Goal: Task Accomplishment & Management: Use online tool/utility

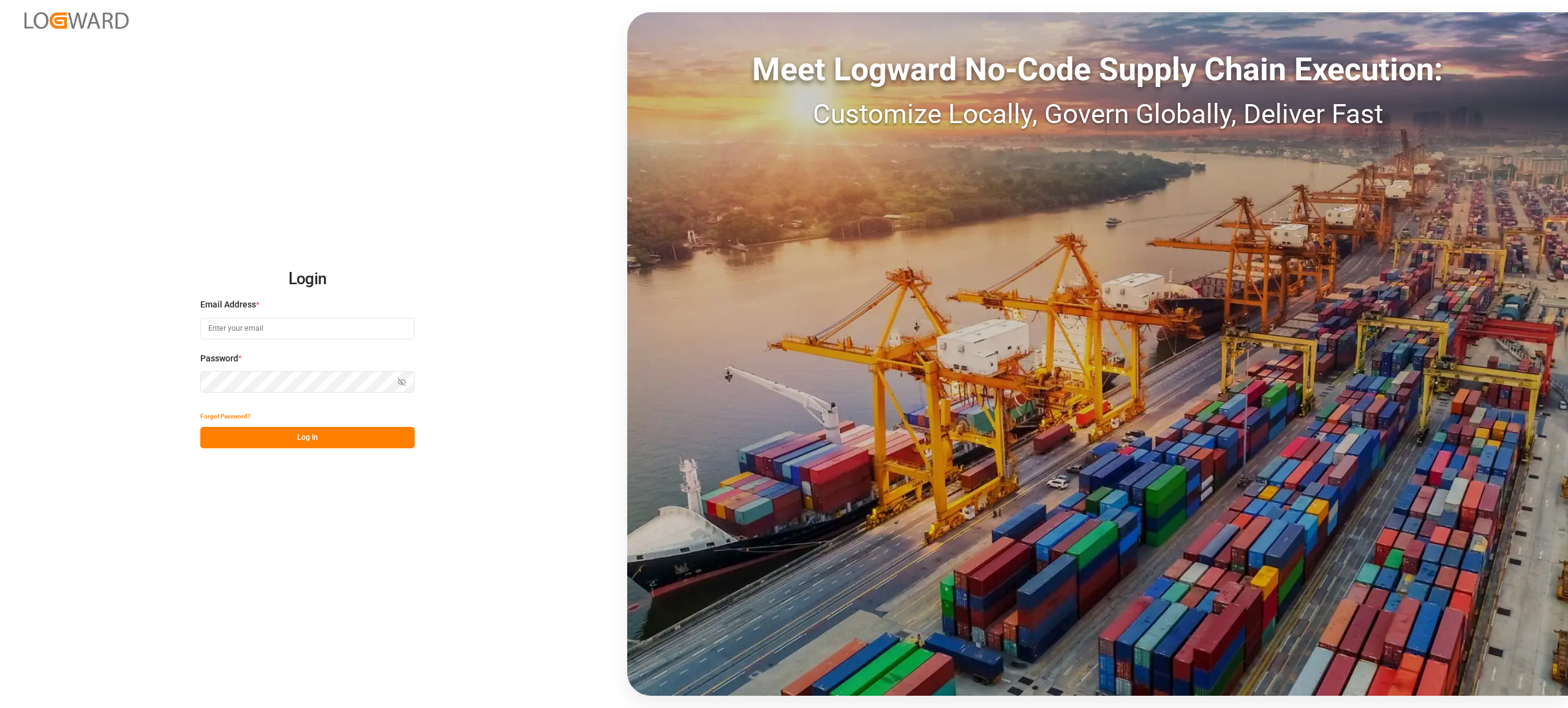
type input "[EMAIL_ADDRESS][PERSON_NAME][DOMAIN_NAME]"
click at [373, 442] on button "Log In" at bounding box center [307, 437] width 214 height 21
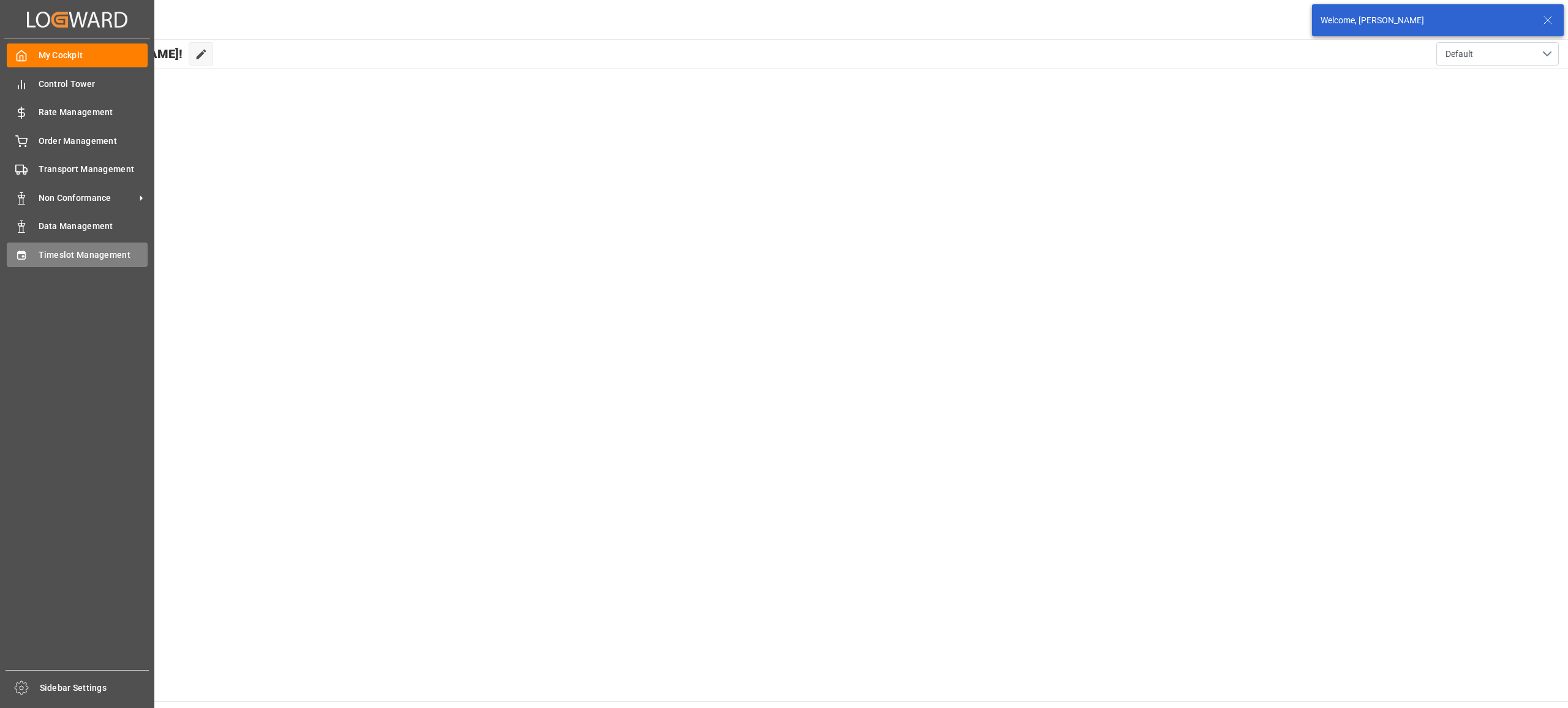
click at [27, 244] on div "Timeslot Management Timeslot Management" at bounding box center [77, 255] width 141 height 24
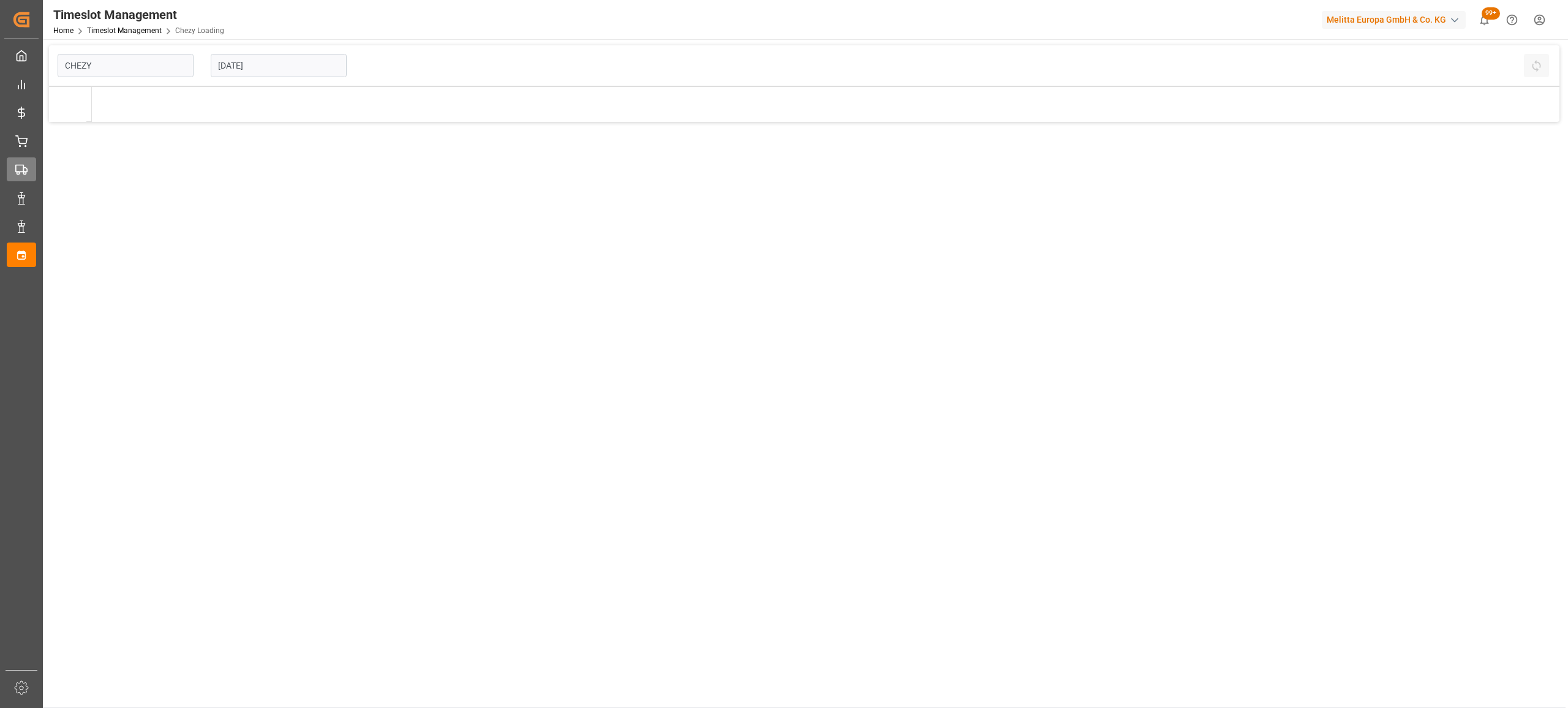
type input "Chezy Loading"
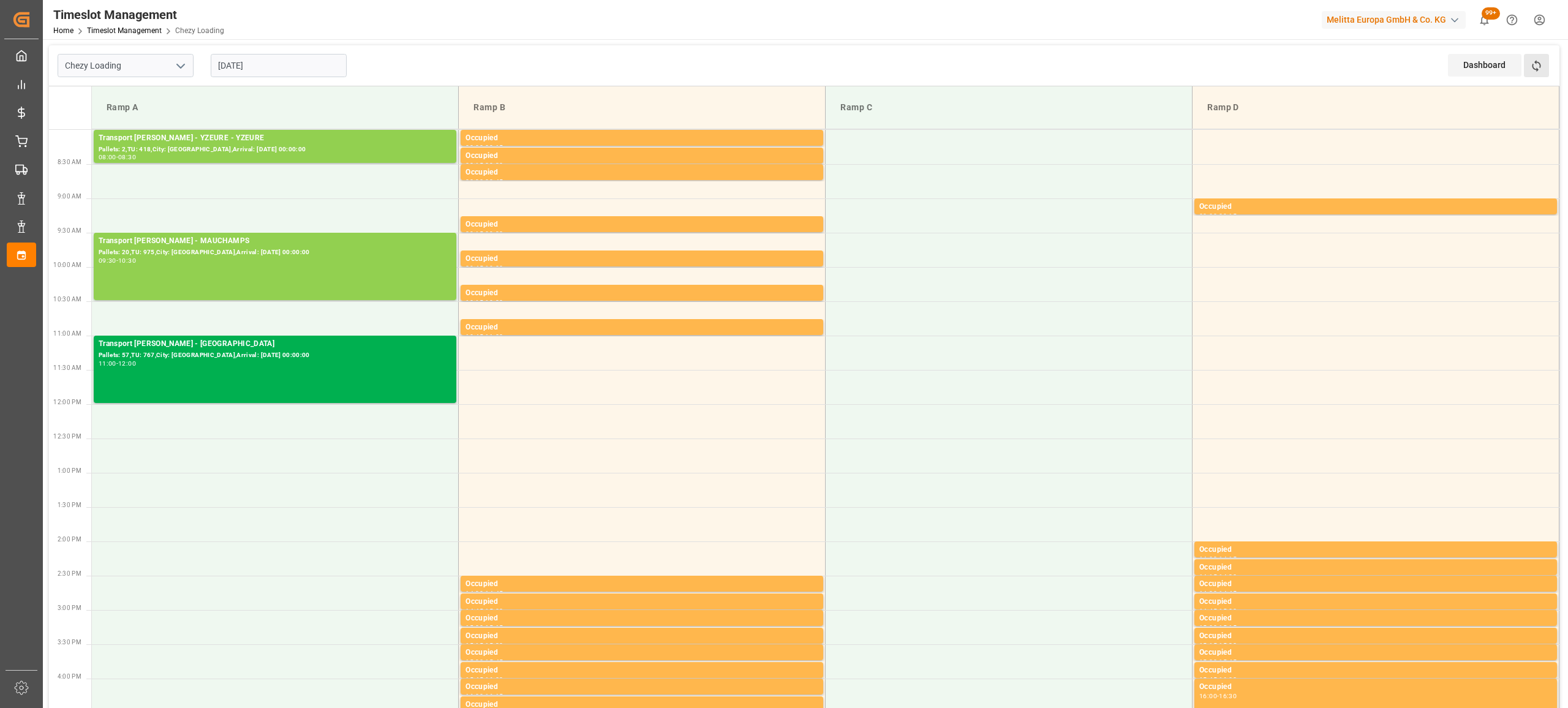
click at [1547, 64] on button "Refresh Time Slots" at bounding box center [1536, 65] width 25 height 23
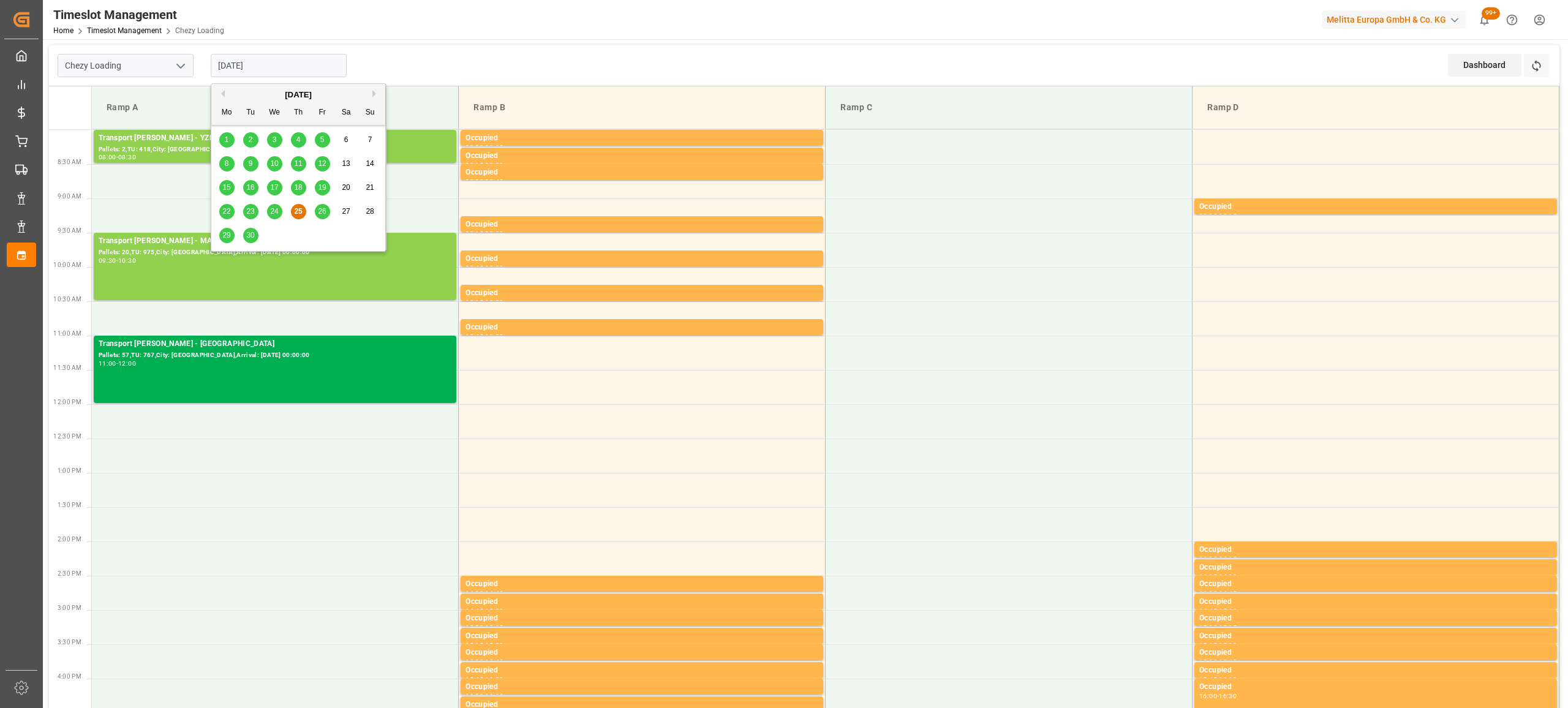
click at [283, 62] on input "[DATE]" at bounding box center [279, 65] width 136 height 23
click at [319, 214] on span "26" at bounding box center [322, 211] width 8 height 9
type input "[DATE]"
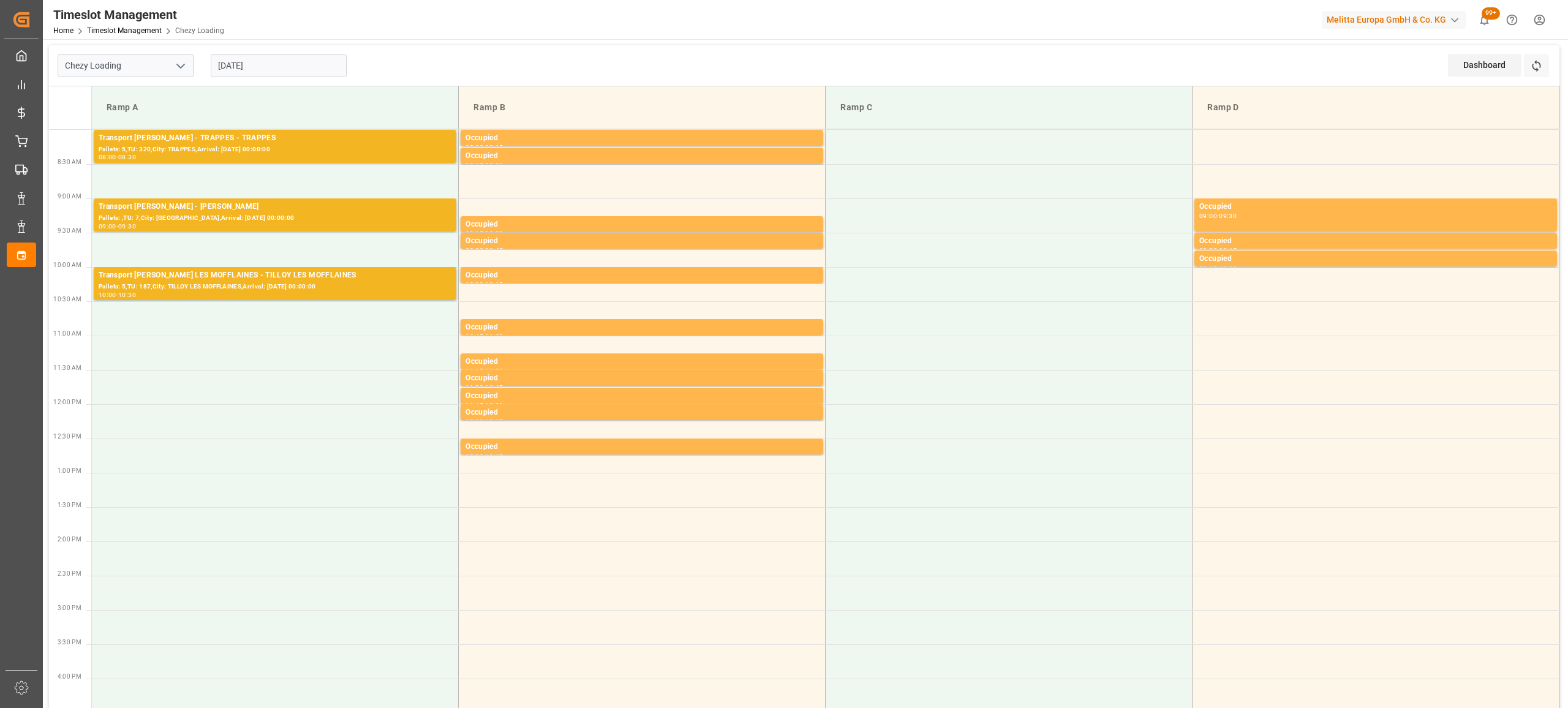
click at [474, 71] on div "Chezy Loading [DATE] Dashboard View Dashboard Refresh Time Slots" at bounding box center [804, 65] width 1511 height 41
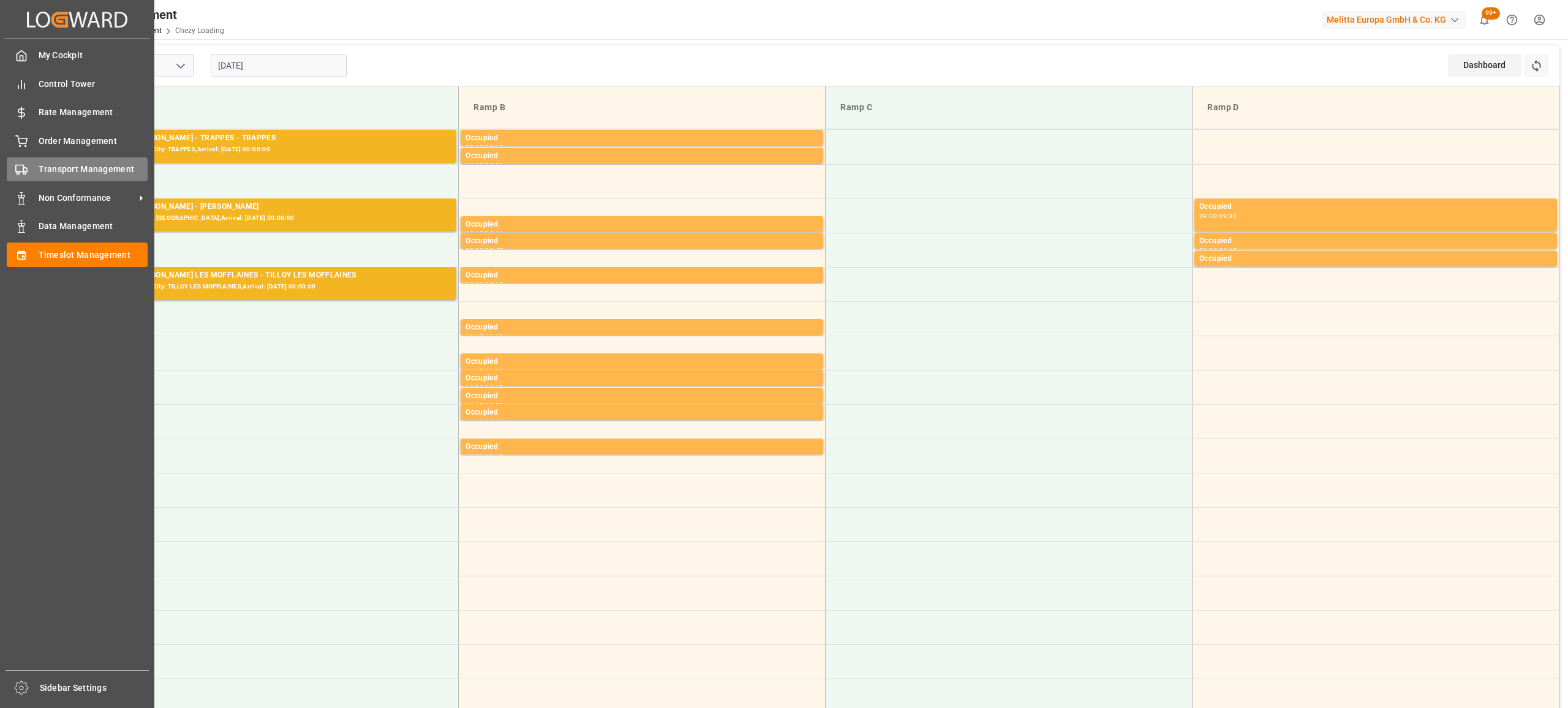
click at [21, 176] on div "Transport Management Transport Management" at bounding box center [77, 169] width 141 height 24
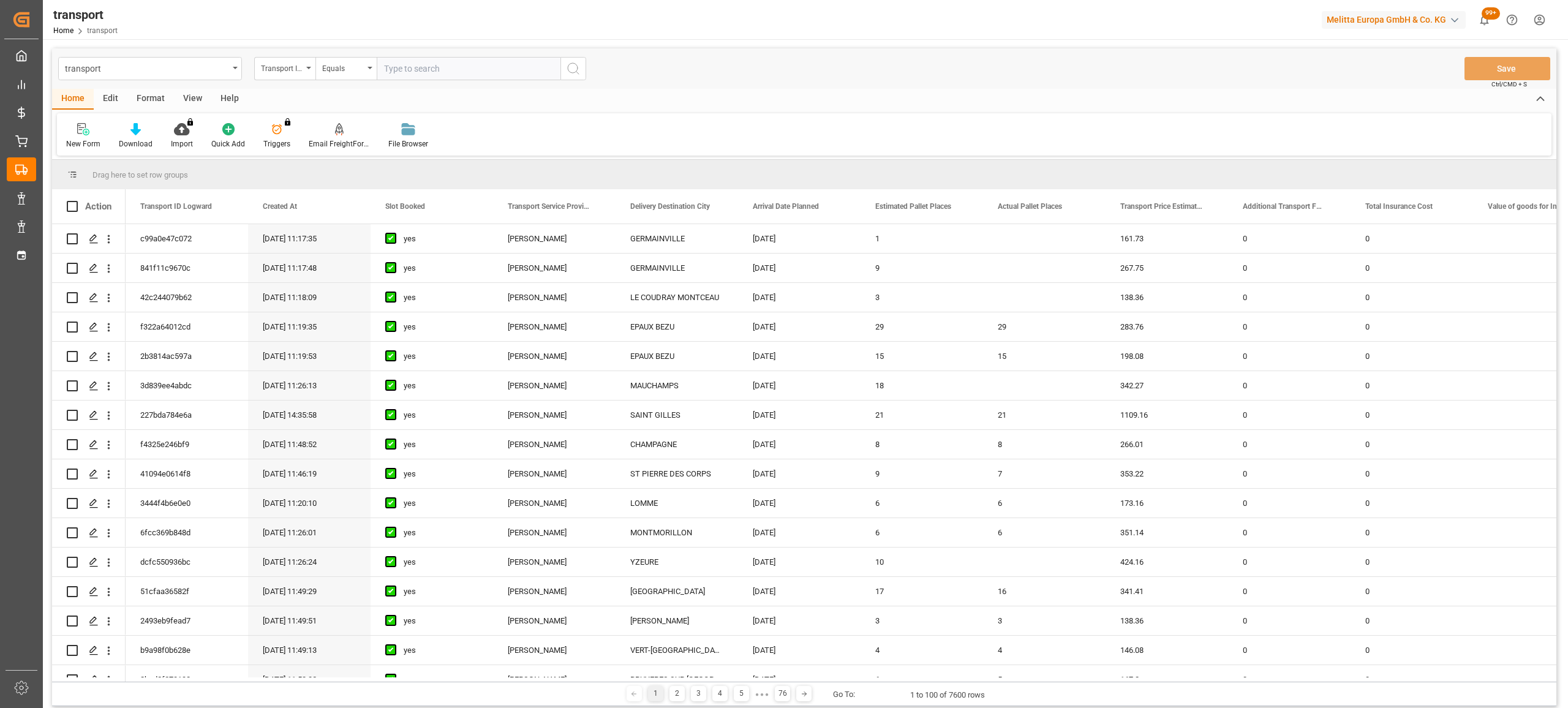
click at [802, 81] on div "transport Transport ID Logward Equals Save Ctrl/CMD + S" at bounding box center [804, 68] width 1505 height 40
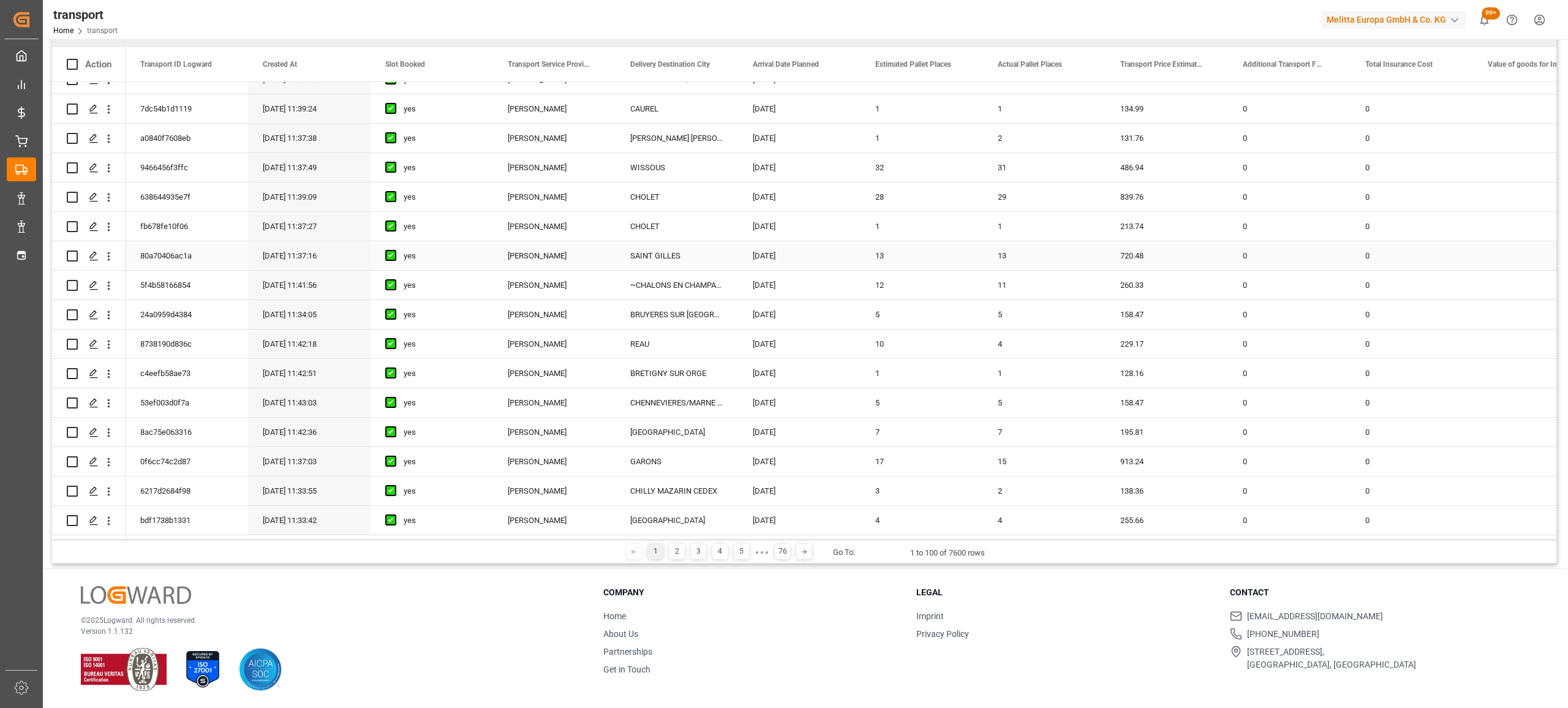
scroll to position [2246, 0]
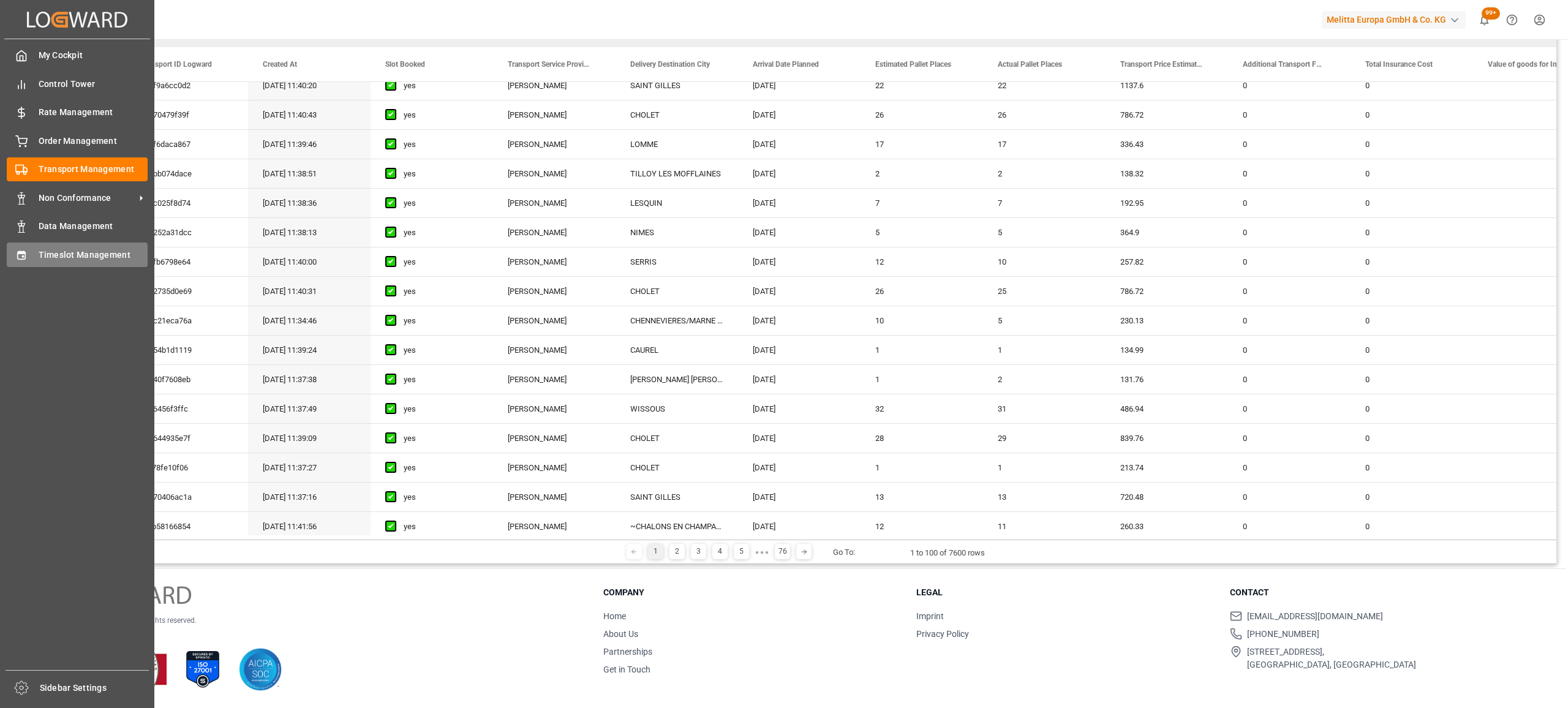
click at [16, 263] on div "Timeslot Management Timeslot Management" at bounding box center [77, 255] width 141 height 24
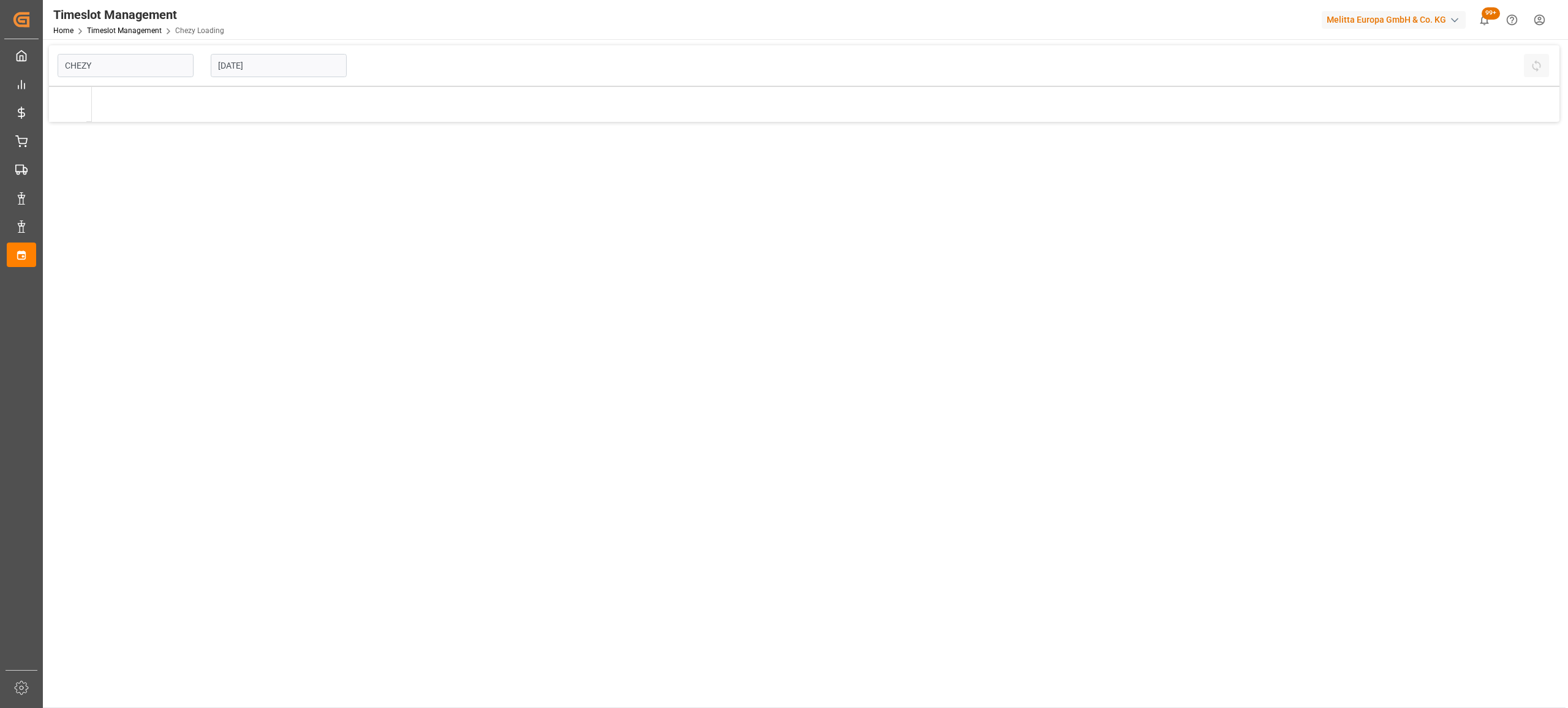
type input "Chezy Loading"
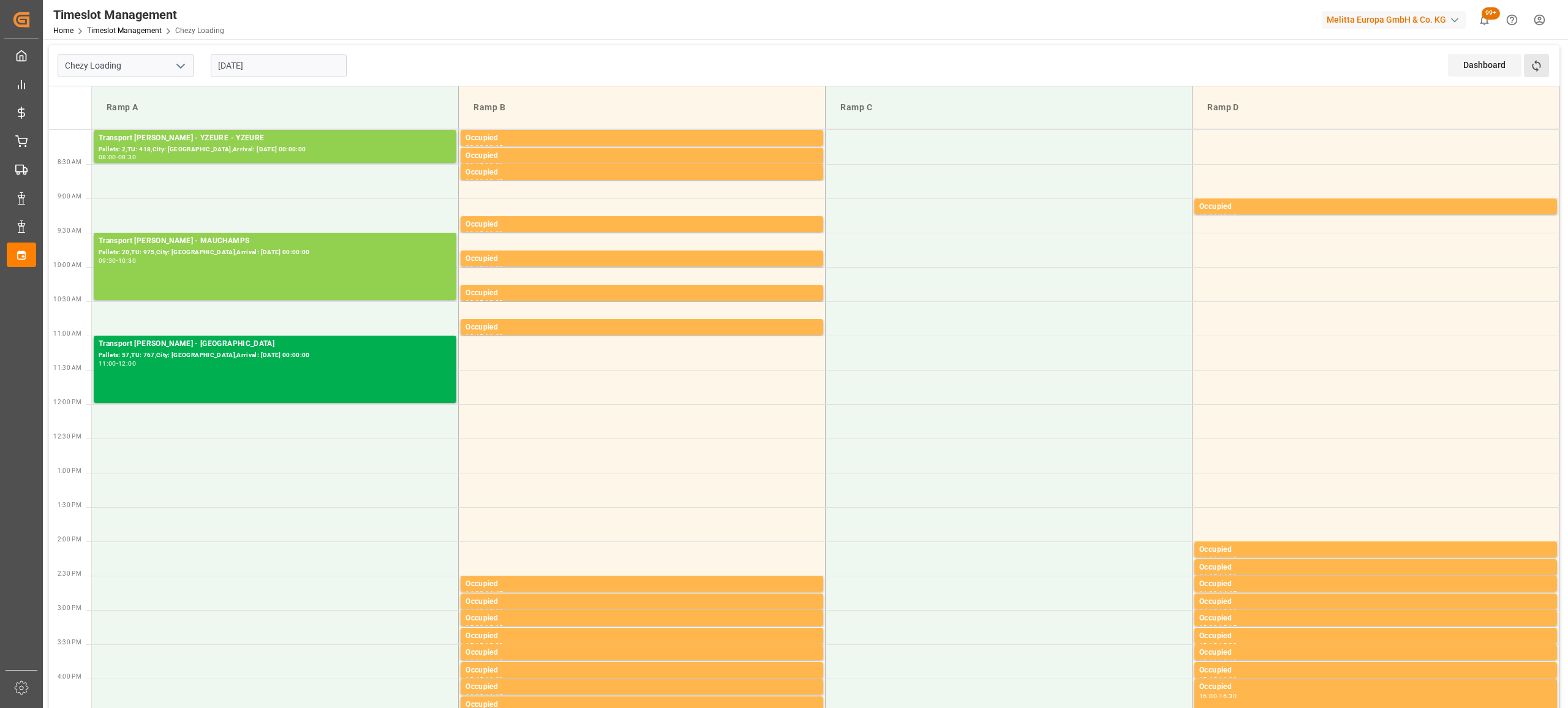
click at [1527, 69] on button "Refresh Time Slots" at bounding box center [1536, 65] width 25 height 23
click at [1539, 61] on icon at bounding box center [1536, 65] width 13 height 13
click at [1555, 65] on div "Dashboard View Dashboard Refresh Time Slots" at bounding box center [1504, 65] width 112 height 40
click at [1547, 67] on button "Refresh Time Slots" at bounding box center [1536, 65] width 25 height 23
